Goal: Task Accomplishment & Management: Manage account settings

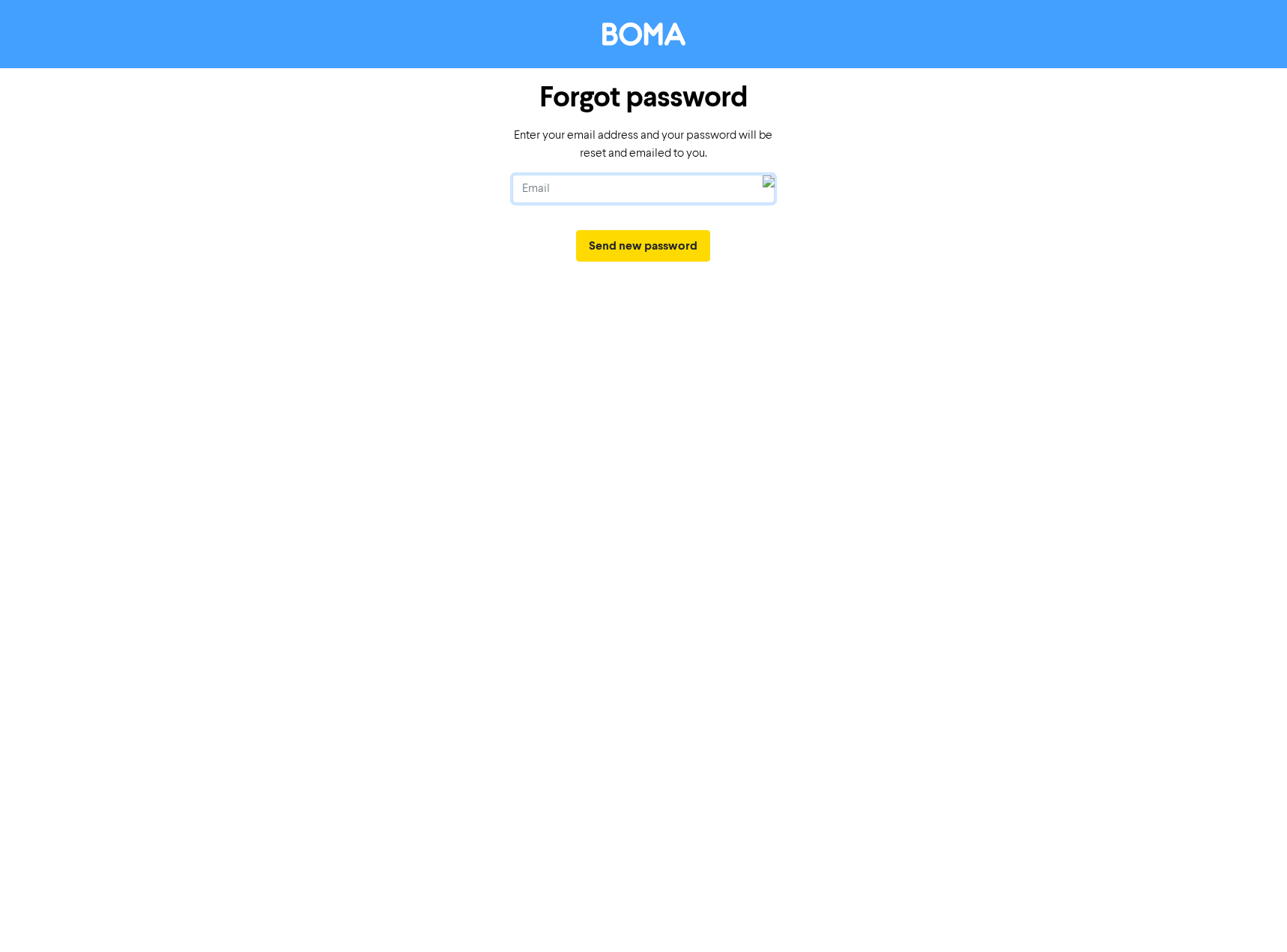
click at [587, 186] on input "text" at bounding box center [643, 189] width 262 height 29
type input "[PERSON_NAME][EMAIL_ADDRESS][DOMAIN_NAME]"
click at [619, 183] on input "[PERSON_NAME][EMAIL_ADDRESS][DOMAIN_NAME]" at bounding box center [643, 189] width 262 height 29
drag, startPoint x: 686, startPoint y: 188, endPoint x: 555, endPoint y: 190, distance: 131.0
click at [555, 190] on input "[PERSON_NAME][EMAIL_ADDRESS][DOMAIN_NAME]" at bounding box center [643, 189] width 262 height 29
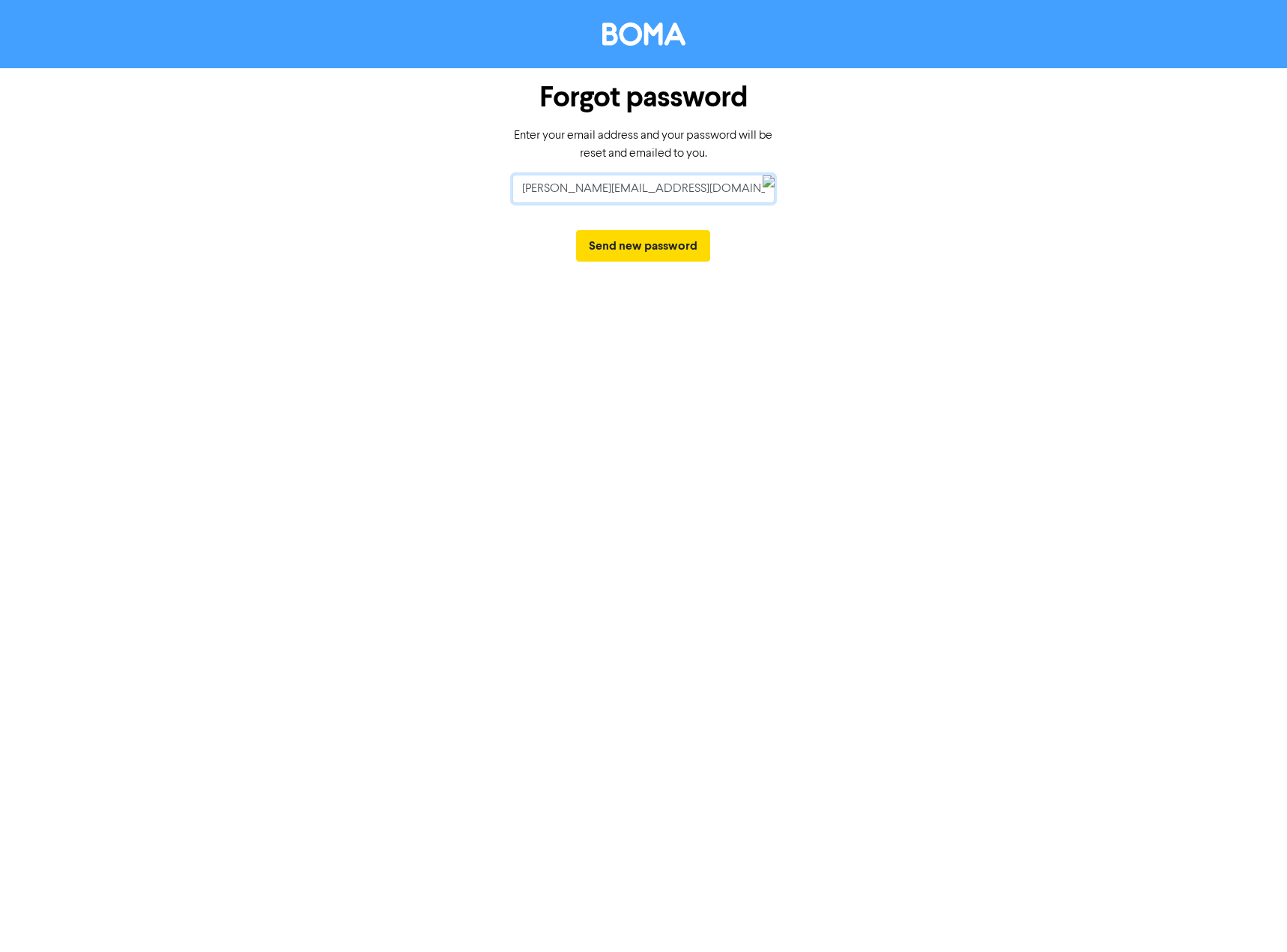
drag, startPoint x: 609, startPoint y: 181, endPoint x: 471, endPoint y: 177, distance: 138.1
click at [471, 177] on div "Forgot password Enter your email address and your password will be reset and em…" at bounding box center [643, 172] width 854 height 208
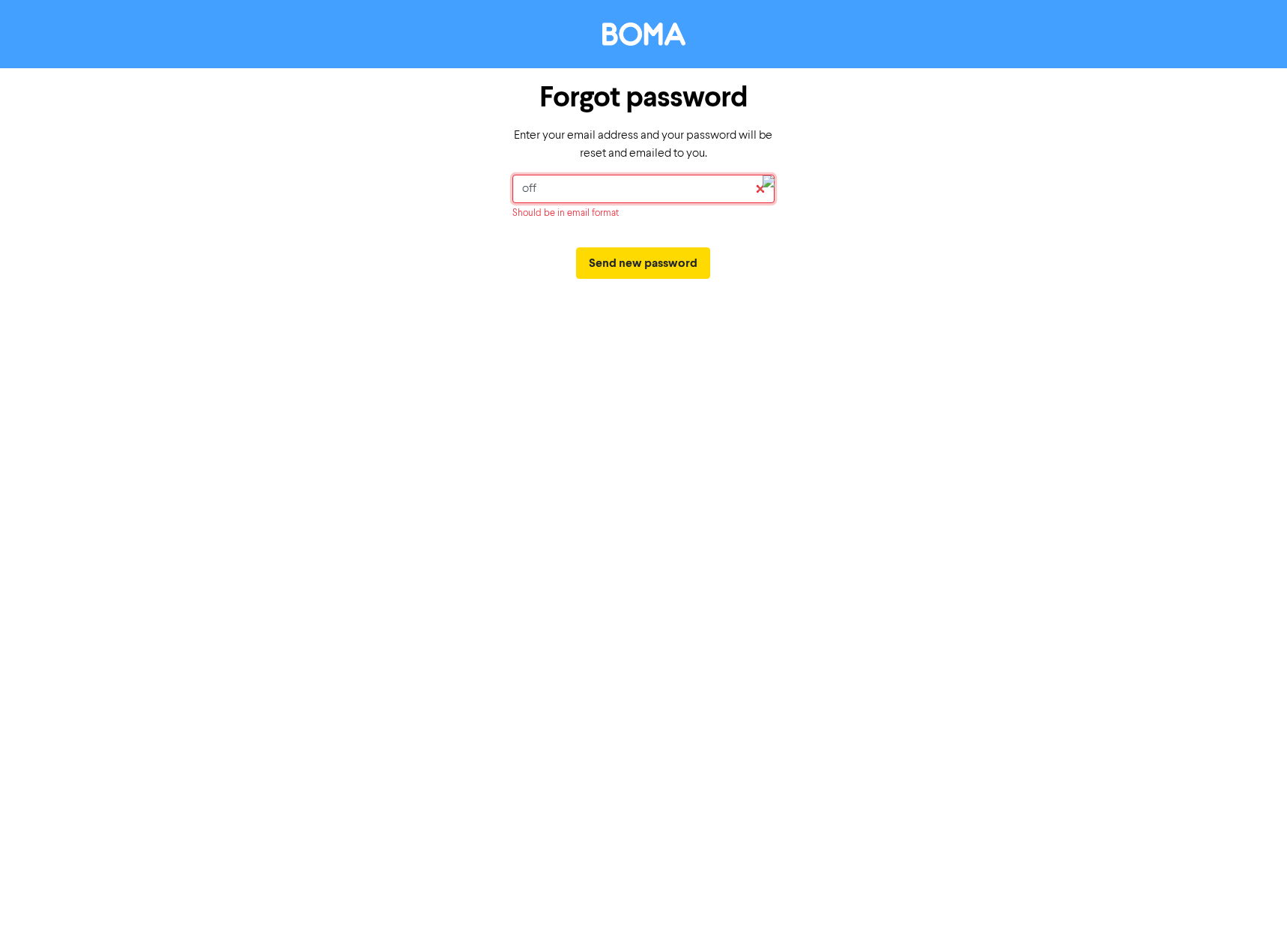
type input "[EMAIL_ADDRESS][DOMAIN_NAME]"
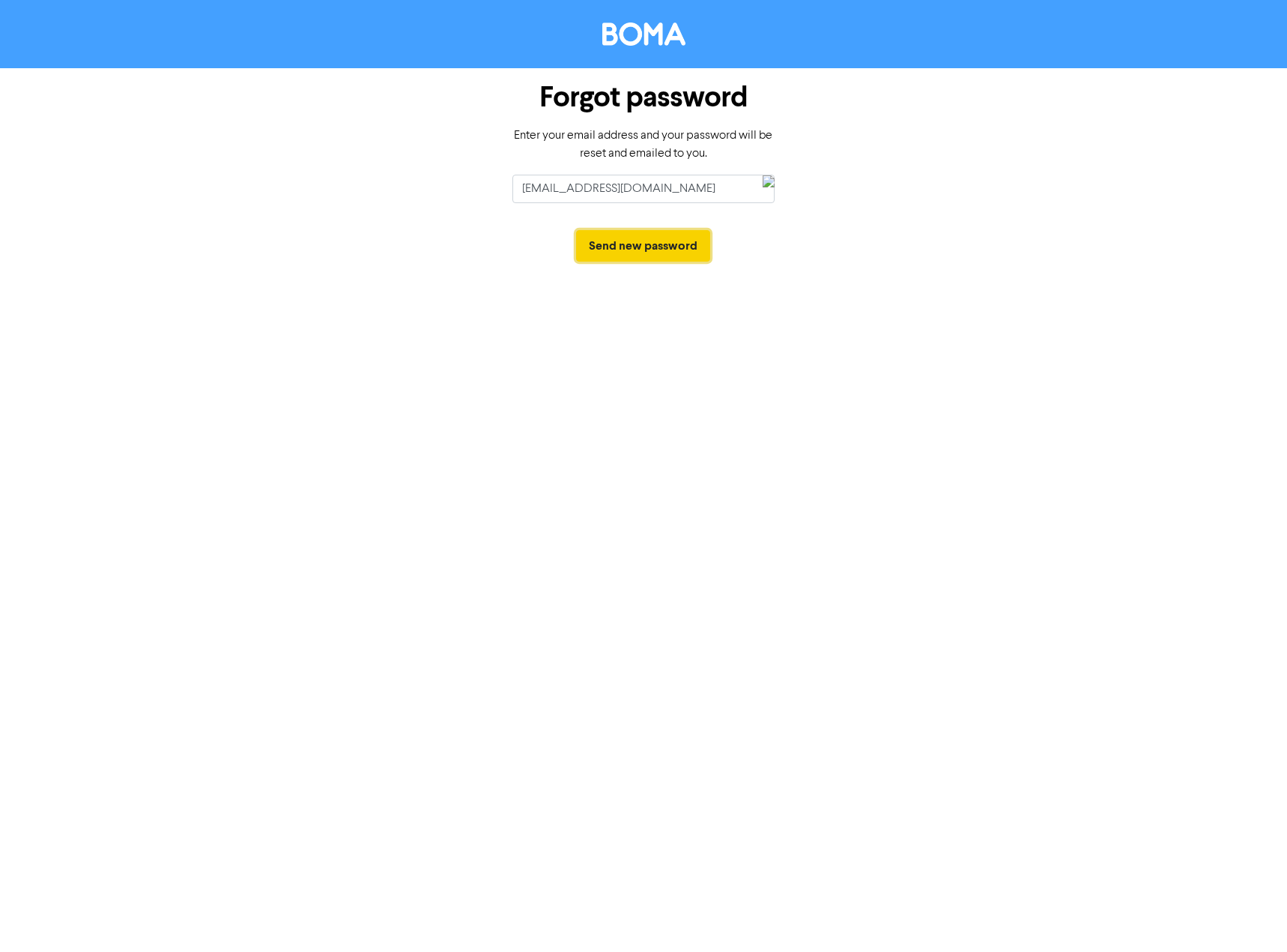
click at [612, 242] on button "Send new password" at bounding box center [643, 245] width 134 height 32
